Goal: Find specific page/section: Find specific page/section

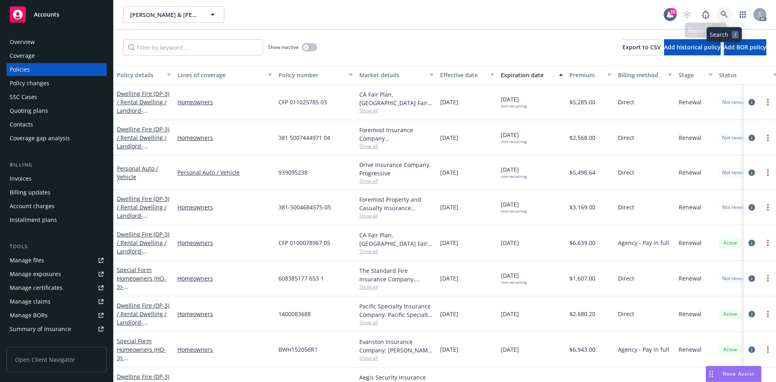
click at [723, 15] on icon at bounding box center [724, 14] width 7 height 7
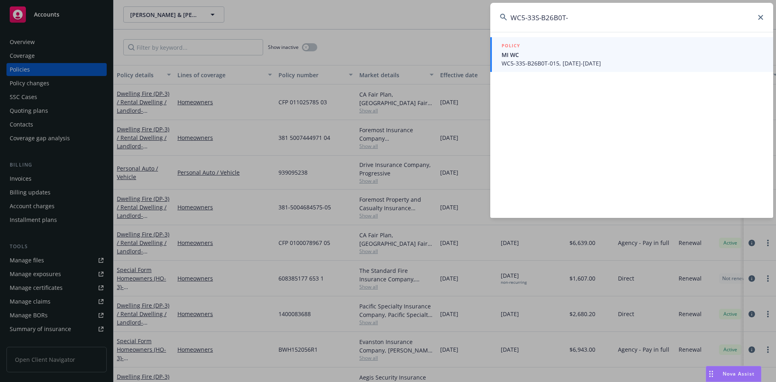
type input "WC5-33S-B26B0T-"
click at [605, 62] on span "WC5-33S-B26B0T-015, [DATE]-[DATE]" at bounding box center [633, 63] width 262 height 8
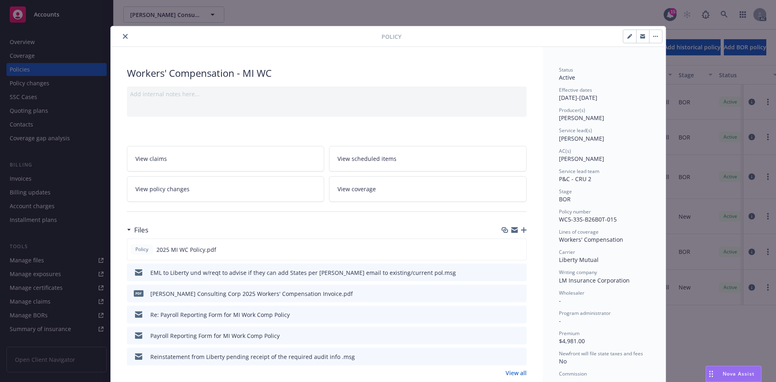
click at [120, 38] on button "close" at bounding box center [125, 37] width 10 height 10
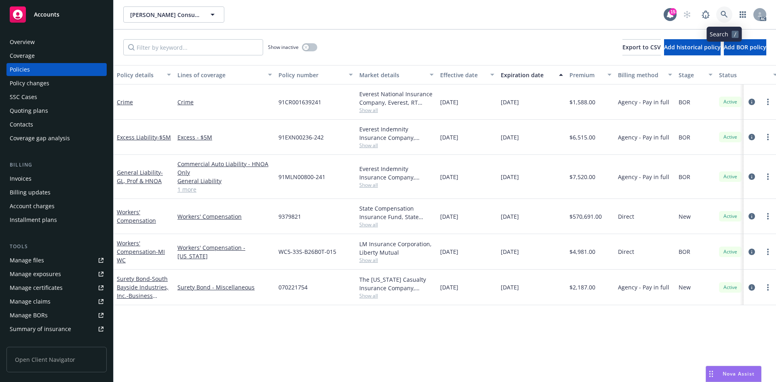
click at [720, 13] on link at bounding box center [724, 14] width 16 height 16
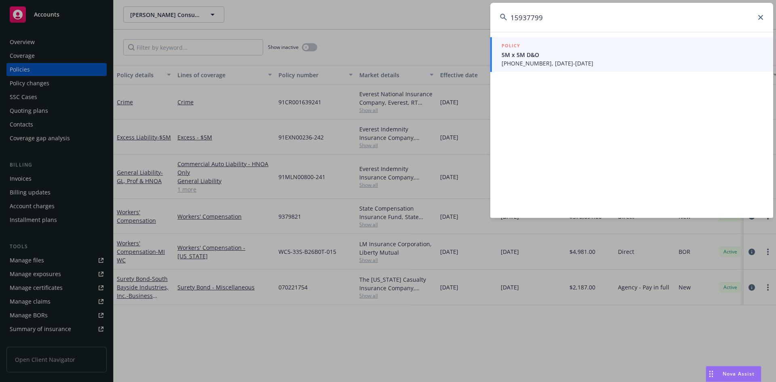
type input "15937799"
click at [584, 58] on span "5M x 5M D&O" at bounding box center [633, 55] width 262 height 8
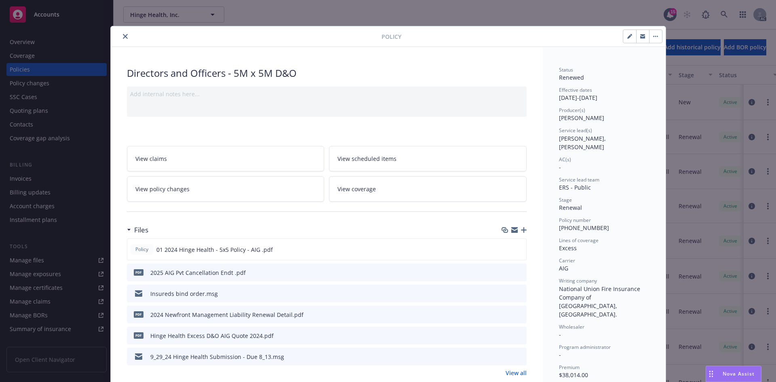
click at [123, 36] on icon "close" at bounding box center [125, 36] width 5 height 5
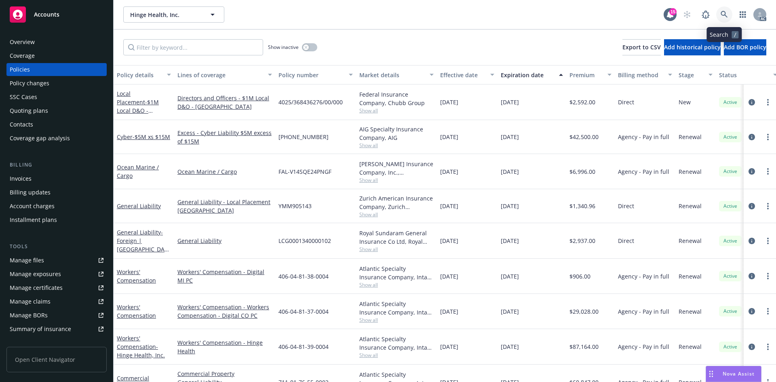
click at [719, 15] on link at bounding box center [724, 14] width 16 height 16
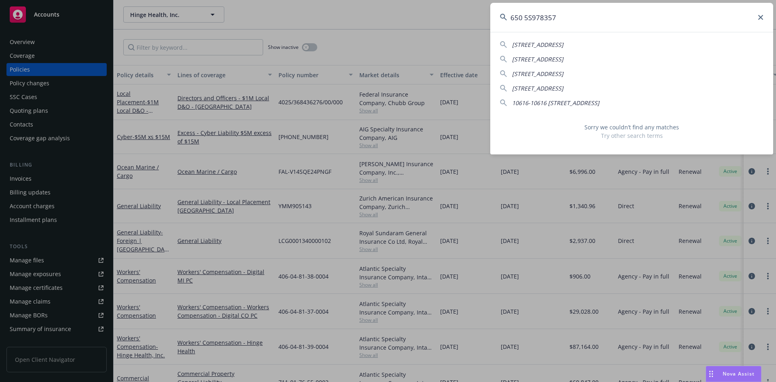
click at [527, 18] on input "650 5S978357" at bounding box center [631, 17] width 283 height 29
click at [526, 18] on input "650 5S978357" at bounding box center [631, 17] width 283 height 29
click at [523, 20] on input "650 5S978357" at bounding box center [631, 17] width 283 height 29
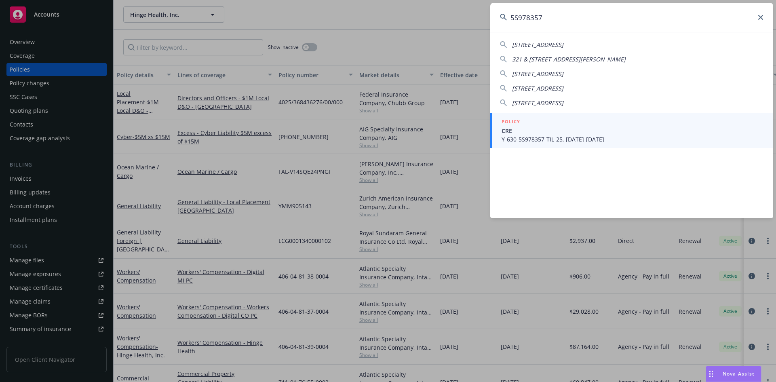
type input "5S978357"
click at [538, 125] on div "POLICY" at bounding box center [633, 122] width 262 height 9
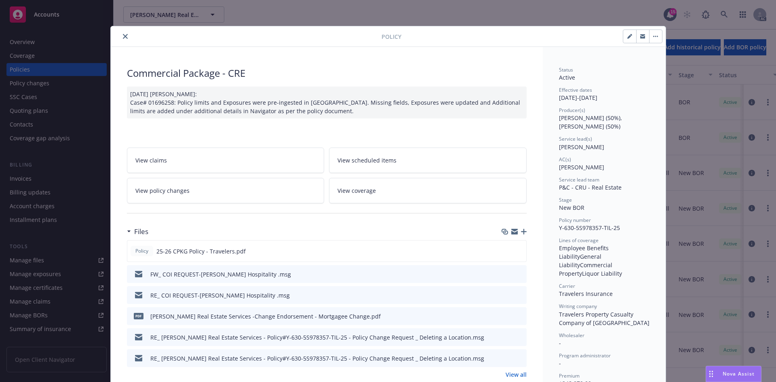
click at [125, 36] on button "close" at bounding box center [125, 37] width 10 height 10
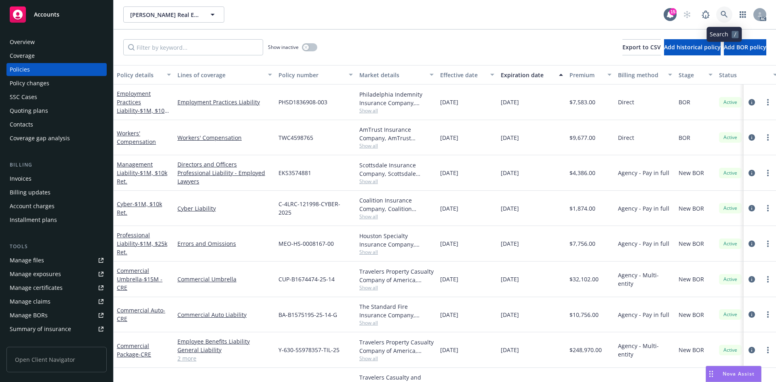
click at [720, 13] on link at bounding box center [724, 14] width 16 height 16
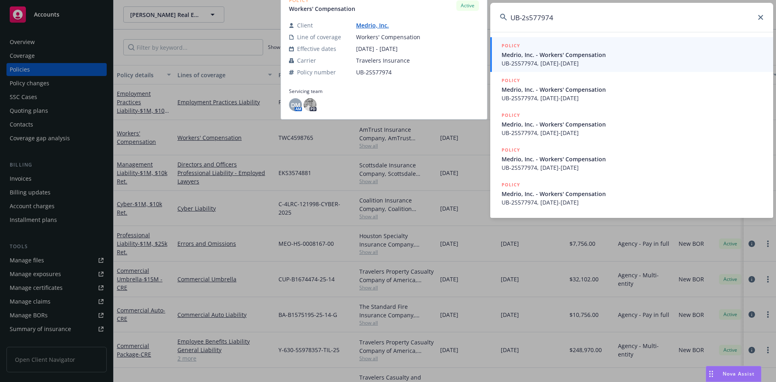
type input "UB-2s577974"
click at [604, 55] on span "Medrio, Inc. - Workers' Compensation" at bounding box center [633, 55] width 262 height 8
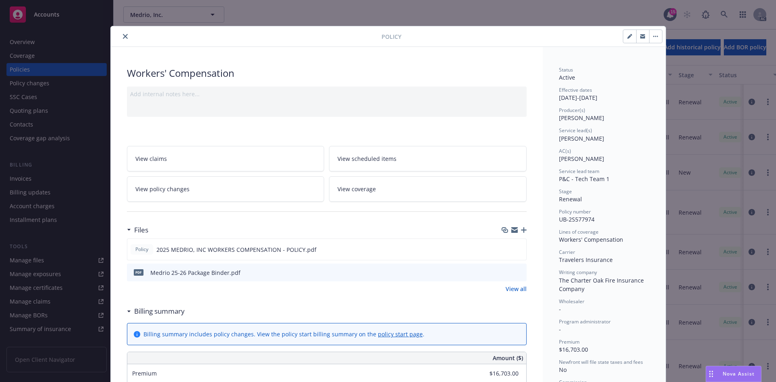
click at [124, 39] on button "close" at bounding box center [125, 37] width 10 height 10
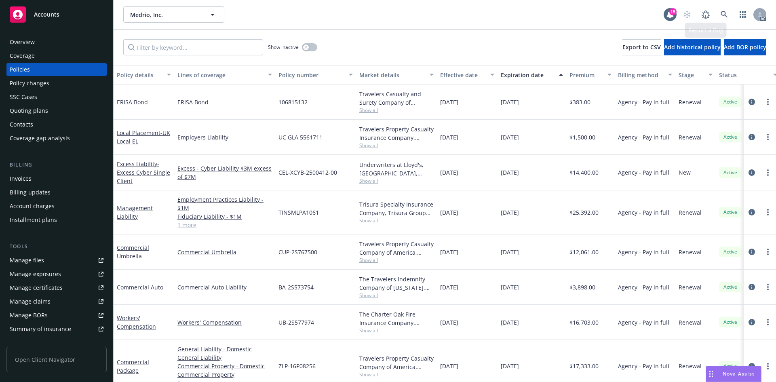
click at [732, 14] on div "AC" at bounding box center [722, 14] width 87 height 16
click at [730, 14] on link at bounding box center [724, 14] width 16 height 16
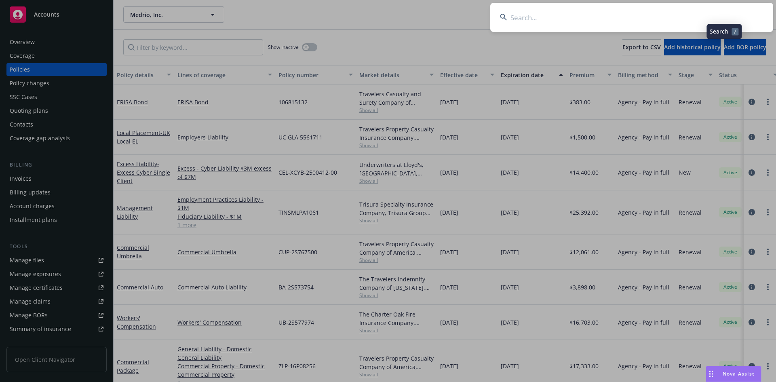
click at [642, 23] on input at bounding box center [631, 17] width 283 height 29
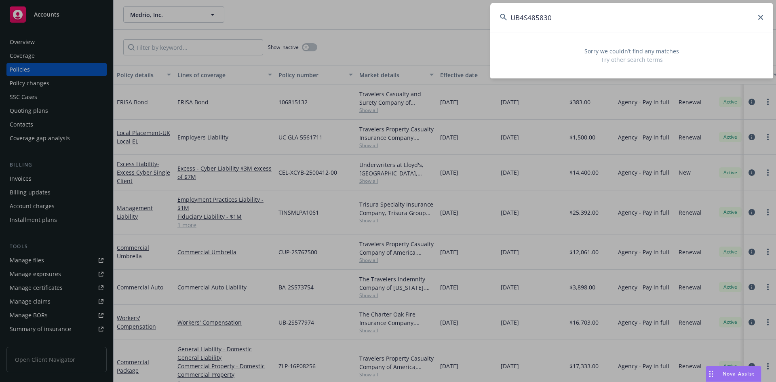
click at [521, 19] on input "UB4S485830" at bounding box center [631, 17] width 283 height 29
click at [517, 18] on input "UB4S485830" at bounding box center [631, 17] width 283 height 29
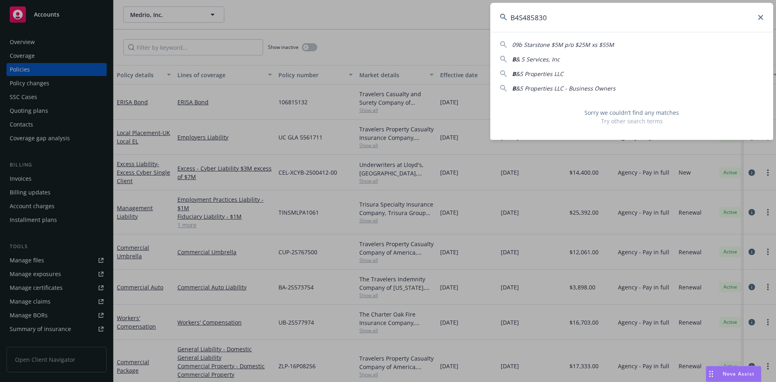
click at [516, 16] on input "B4S485830" at bounding box center [631, 17] width 283 height 29
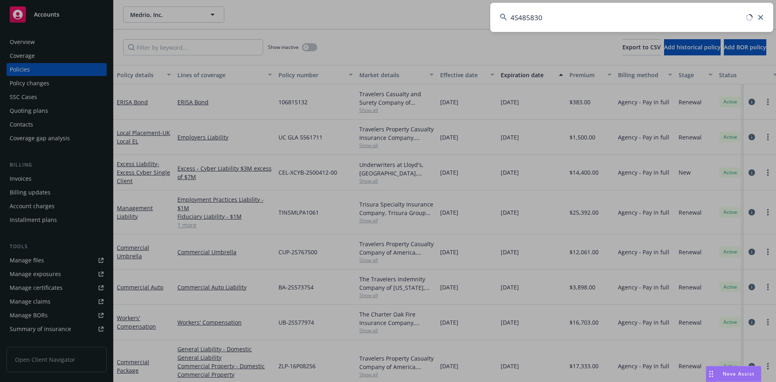
click at [554, 17] on input "4S485830" at bounding box center [631, 17] width 283 height 29
type input "4"
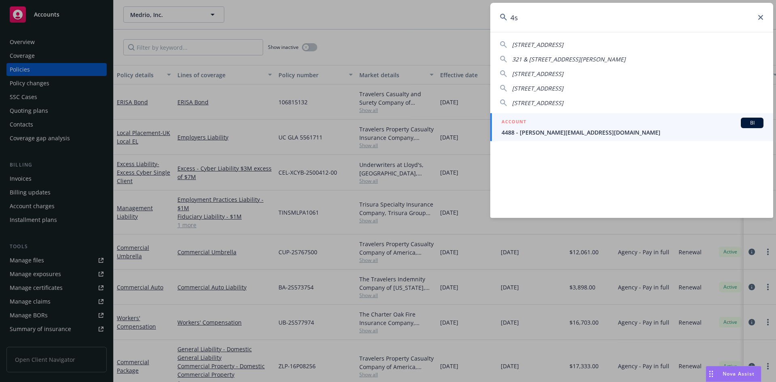
type input "4"
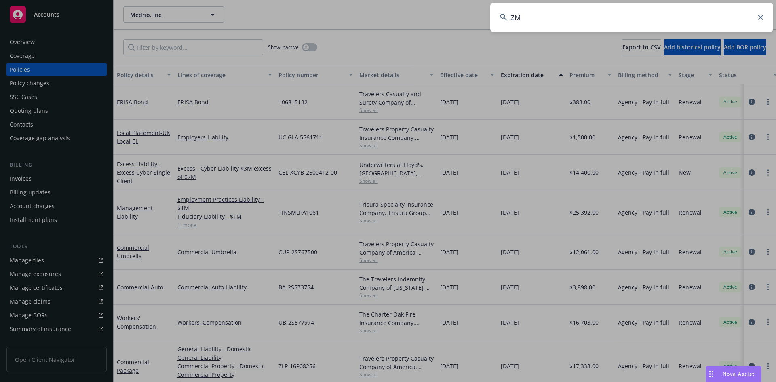
type input "Z"
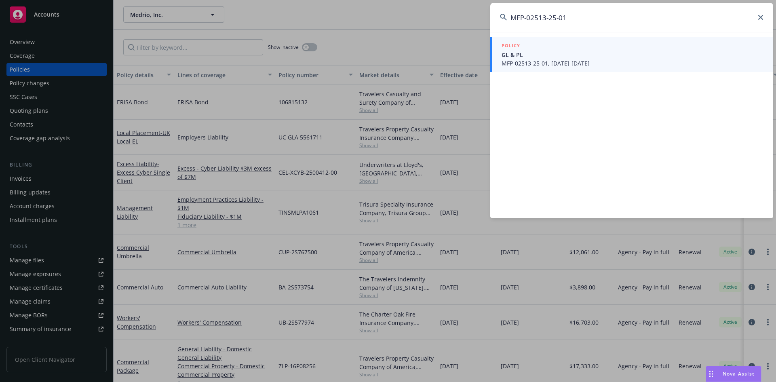
type input "MFP-02513-25-01"
click at [522, 60] on span "MFP-02513-25-01, [DATE]-[DATE]" at bounding box center [633, 63] width 262 height 8
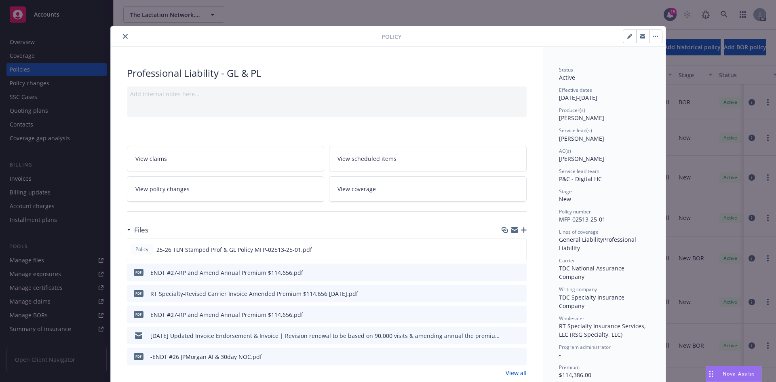
click at [125, 34] on button "close" at bounding box center [125, 37] width 10 height 10
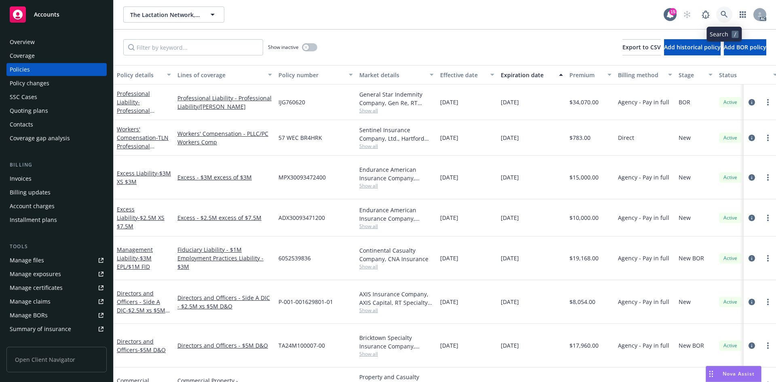
click at [725, 13] on icon at bounding box center [724, 14] width 7 height 7
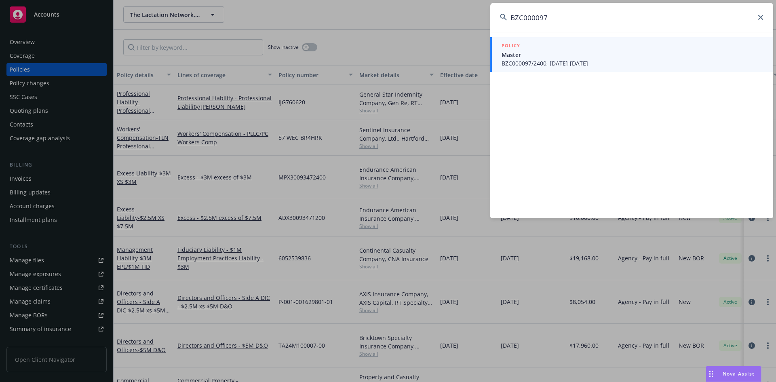
type input "BZC000097"
click at [527, 60] on span "BZC000097/2400, [DATE]-[DATE]" at bounding box center [633, 63] width 262 height 8
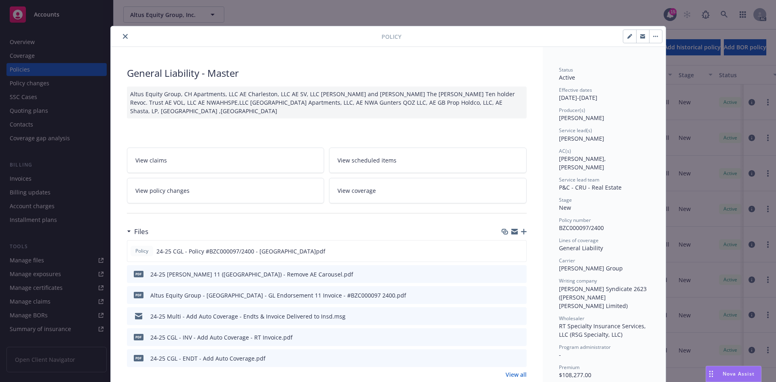
click at [122, 42] on div "Policy" at bounding box center [388, 36] width 555 height 21
click at [123, 38] on icon "close" at bounding box center [125, 36] width 5 height 5
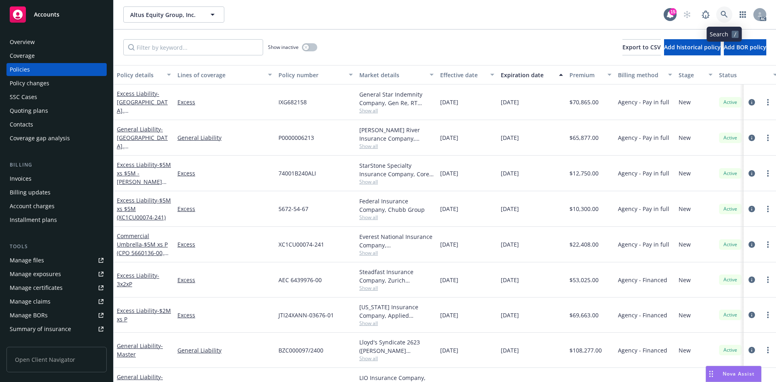
click at [724, 15] on icon at bounding box center [724, 14] width 7 height 7
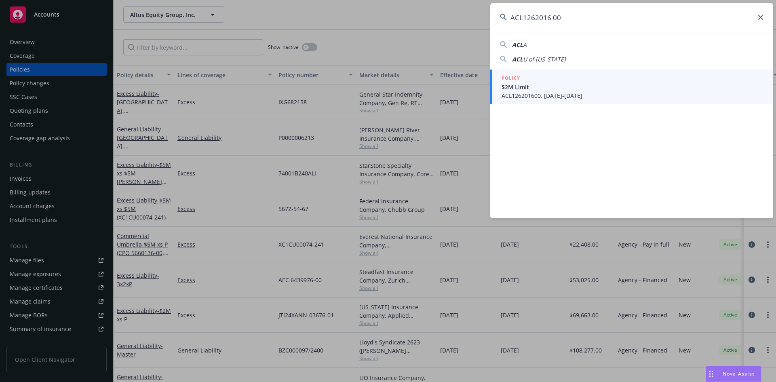
type input "ACL1262016 00"
click at [618, 84] on span "$2M Limit" at bounding box center [633, 87] width 262 height 8
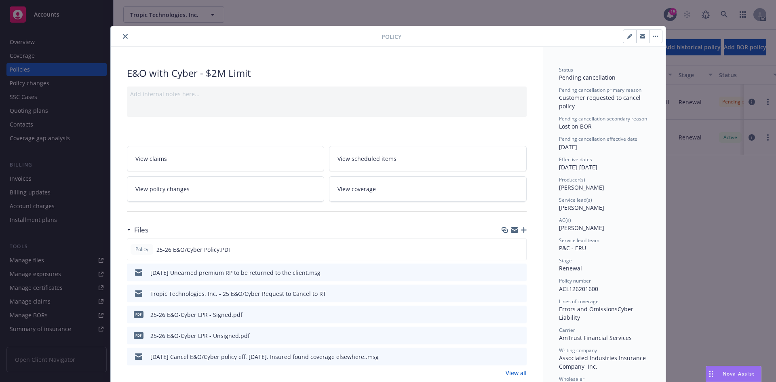
click at [124, 38] on icon "close" at bounding box center [125, 36] width 5 height 5
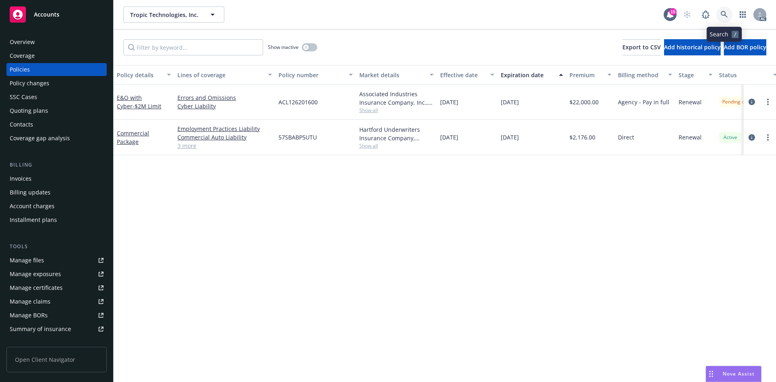
click at [718, 9] on link at bounding box center [724, 14] width 16 height 16
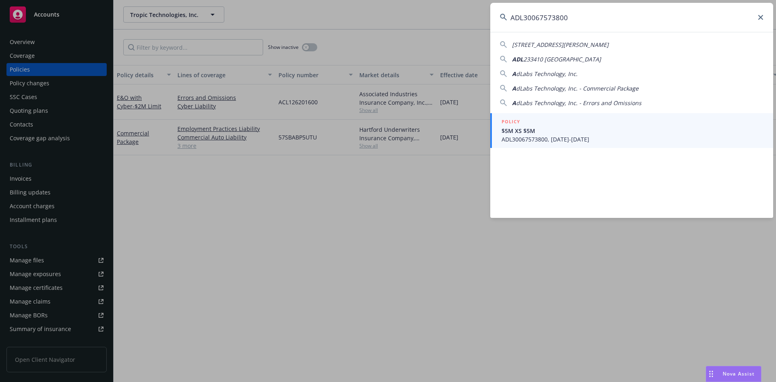
type input "ADL30067573800"
click at [588, 119] on div "POLICY" at bounding box center [633, 122] width 262 height 9
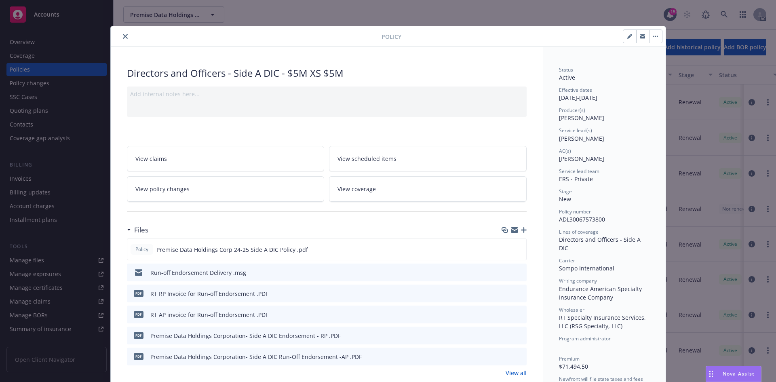
drag, startPoint x: 120, startPoint y: 32, endPoint x: 122, endPoint y: 36, distance: 4.9
click at [120, 32] on button "close" at bounding box center [125, 37] width 10 height 10
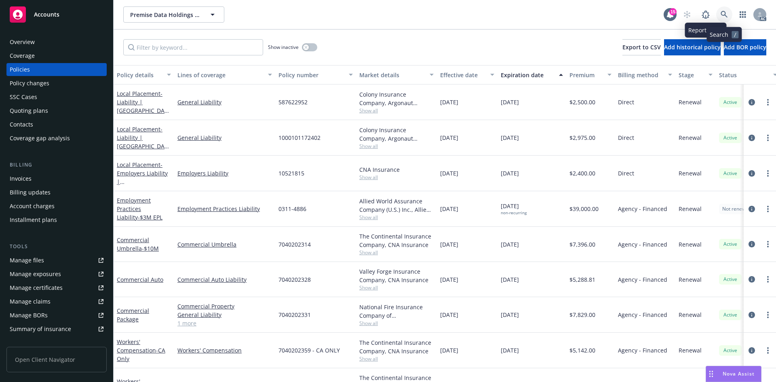
click at [725, 7] on link at bounding box center [724, 14] width 16 height 16
